Goal: Check status: Check status

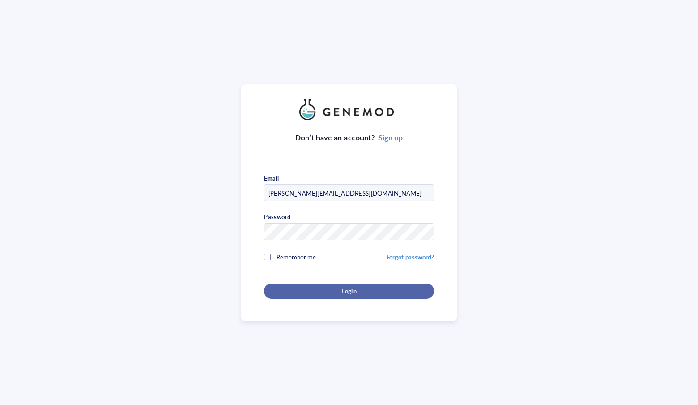
click at [342, 289] on span "Login" at bounding box center [348, 291] width 15 height 8
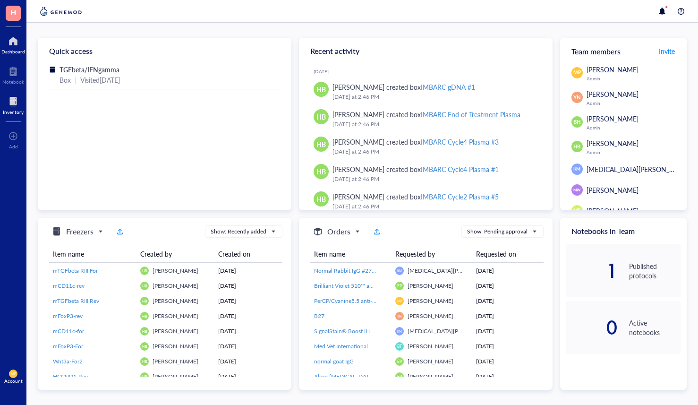
click at [16, 114] on div "Inventory" at bounding box center [13, 112] width 21 height 6
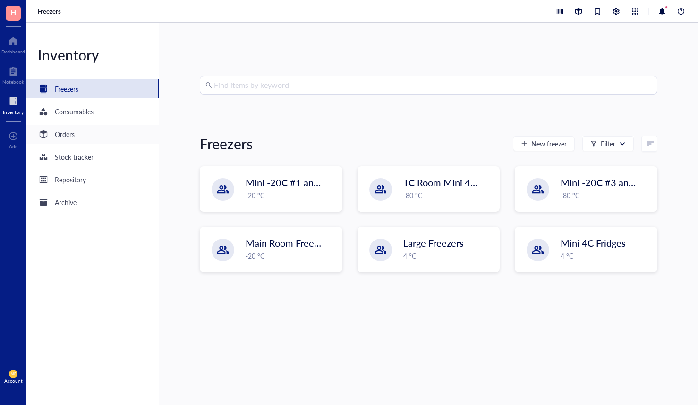
click at [72, 136] on div "Orders" at bounding box center [65, 134] width 20 height 10
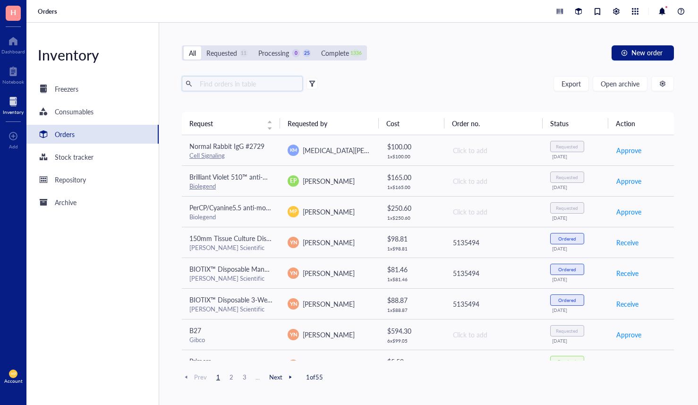
click at [223, 86] on input "text" at bounding box center [247, 83] width 103 height 14
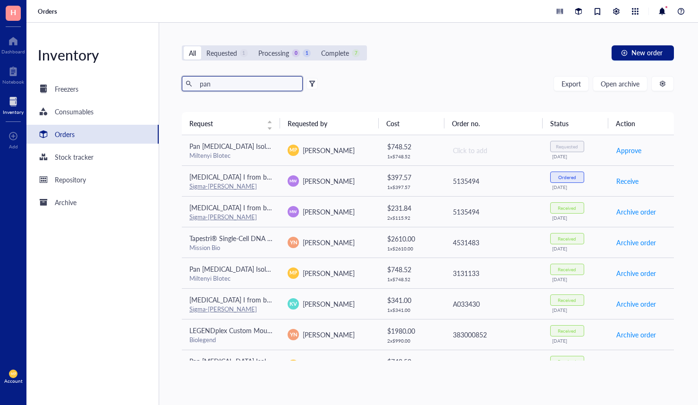
type input "pan"
click at [450, 85] on div "pan Export Open archive" at bounding box center [428, 83] width 492 height 15
click at [443, 17] on div "Orders" at bounding box center [361, 11] width 671 height 23
